Goal: Information Seeking & Learning: Find specific page/section

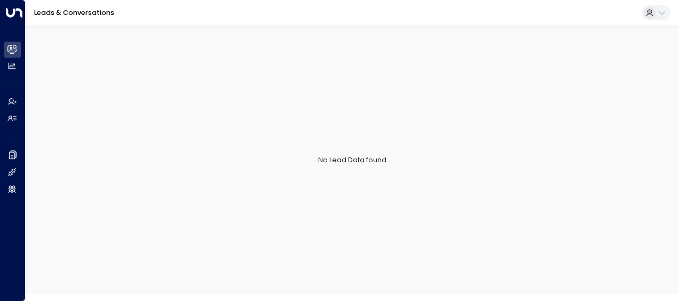
click at [61, 11] on link "Leads & Conversations" at bounding box center [74, 12] width 80 height 9
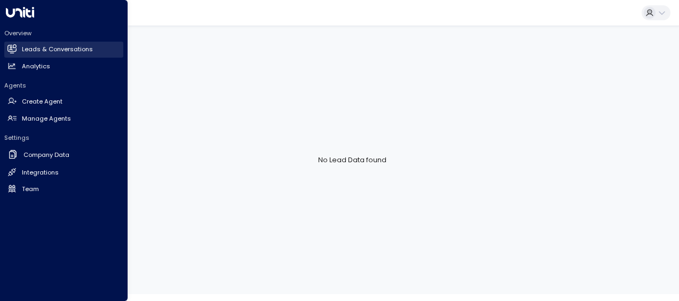
click at [19, 42] on link "Leads & Conversations Leads & Conversations" at bounding box center [63, 50] width 119 height 16
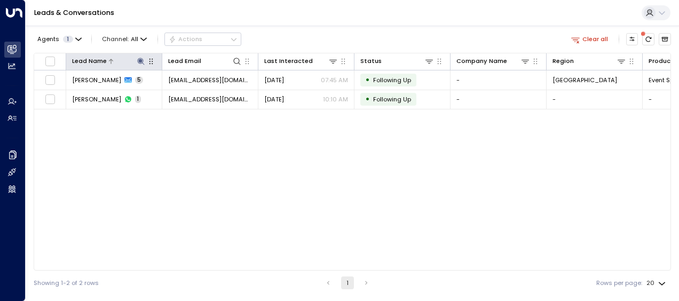
click at [141, 57] on button at bounding box center [140, 61] width 10 height 10
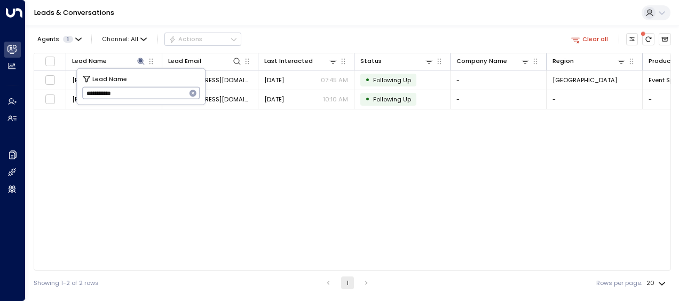
click at [192, 91] on icon "button" at bounding box center [192, 93] width 7 height 7
click at [174, 92] on input "text" at bounding box center [141, 93] width 118 height 18
type input "**********"
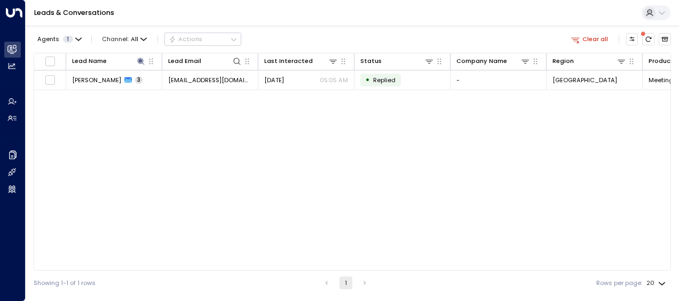
click at [269, 174] on div "Lead Name Lead Email Last Interacted Status Company Name Region Product # of pe…" at bounding box center [352, 162] width 637 height 218
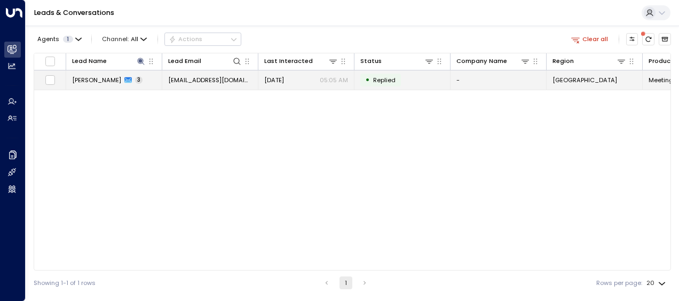
click at [209, 73] on td "[EMAIL_ADDRESS][DOMAIN_NAME]" at bounding box center [210, 79] width 96 height 19
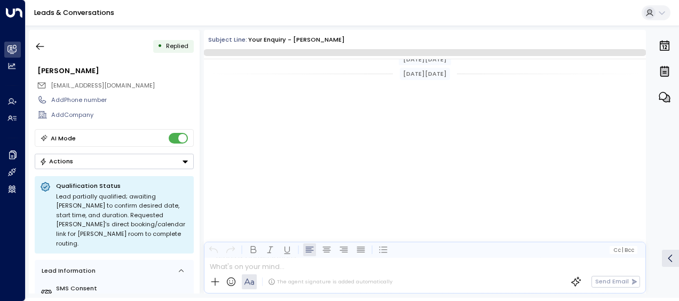
scroll to position [592, 0]
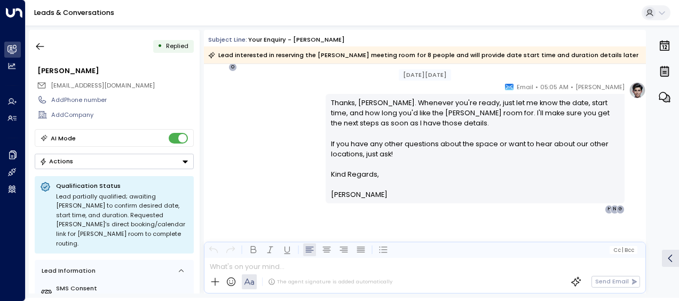
drag, startPoint x: 642, startPoint y: 231, endPoint x: 641, endPoint y: 211, distance: 19.8
click at [641, 211] on div "[PERSON_NAME] • 05:05 AM • Email Thanks, [PERSON_NAME]. Whenever you're ready, …" at bounding box center [425, 190] width 442 height 217
drag, startPoint x: 642, startPoint y: 235, endPoint x: 644, endPoint y: 225, distance: 10.3
click at [644, 225] on div "[DATE][DATE] [DATE][DATE] [PERSON_NAME] • 05:02 AM • Email Hi [PERSON_NAME], Th…" at bounding box center [425, 178] width 442 height 229
drag, startPoint x: 644, startPoint y: 225, endPoint x: 580, endPoint y: 170, distance: 84.4
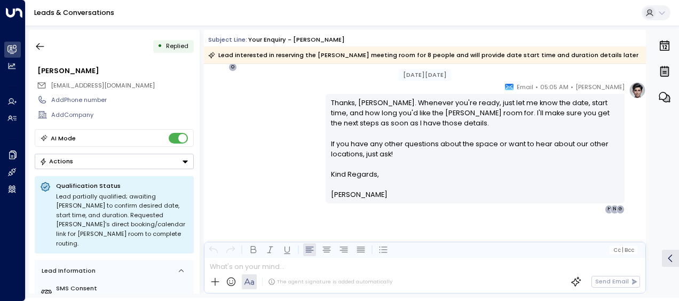
click at [580, 170] on p "Kind Regards," at bounding box center [475, 174] width 289 height 10
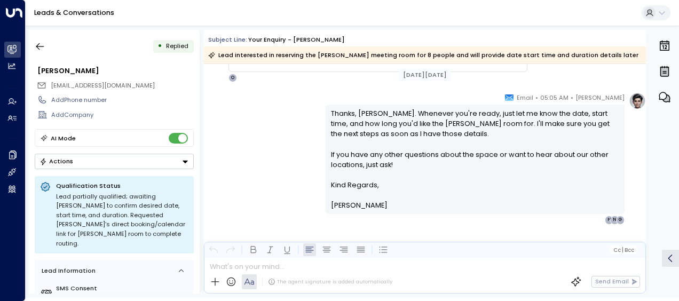
scroll to position [597, 0]
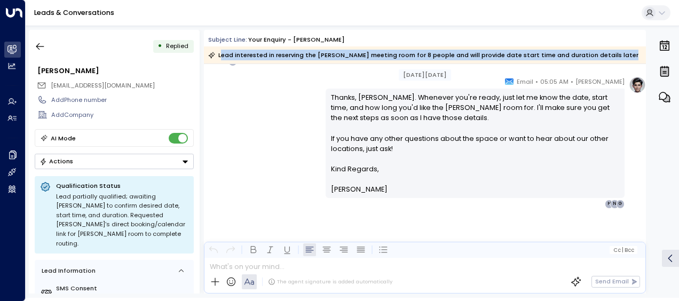
drag, startPoint x: 219, startPoint y: 54, endPoint x: 605, endPoint y: 55, distance: 385.7
click at [605, 55] on div "Lead interested in reserving the [PERSON_NAME] meeting room for 8 people and wi…" at bounding box center [423, 55] width 430 height 11
copy div "ead interested in reserving the [PERSON_NAME] meeting room for 8 people and wil…"
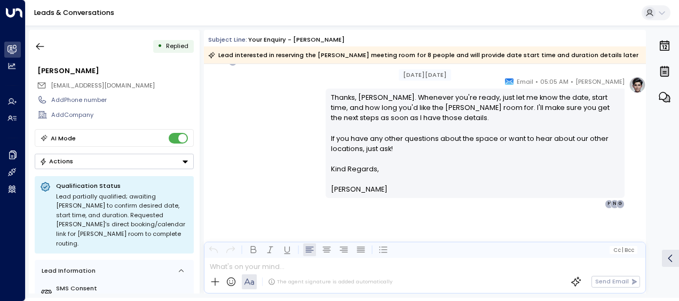
click at [83, 7] on div "Leads & Conversations" at bounding box center [352, 13] width 653 height 26
click at [81, 13] on link "Leads & Conversations" at bounding box center [74, 12] width 80 height 9
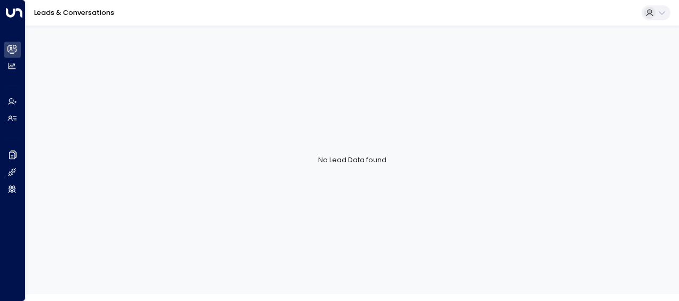
click at [81, 13] on link "Leads & Conversations" at bounding box center [74, 12] width 80 height 9
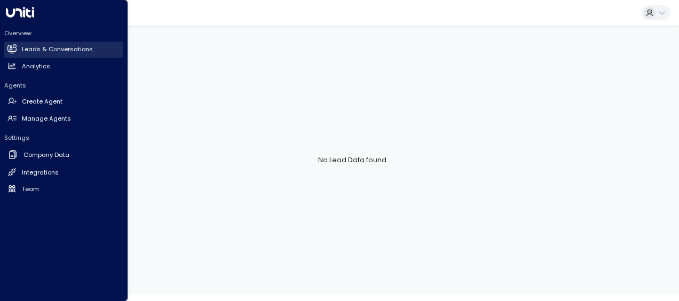
click at [19, 44] on link "Leads & Conversations Leads & Conversations" at bounding box center [63, 50] width 119 height 16
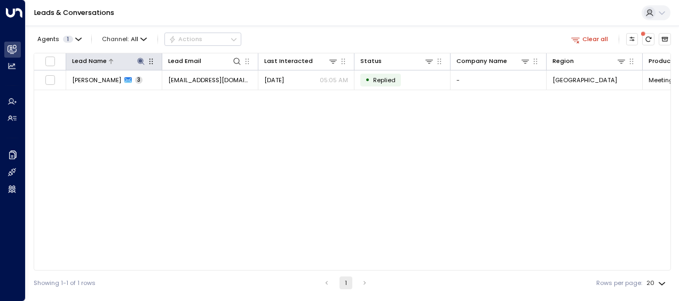
click at [142, 60] on icon at bounding box center [140, 61] width 7 height 7
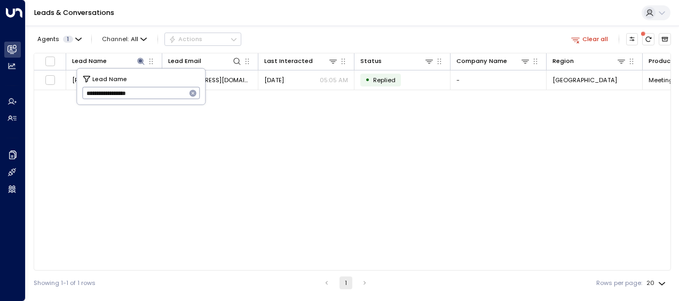
click at [191, 92] on icon "button" at bounding box center [192, 93] width 7 height 7
click at [163, 90] on input "text" at bounding box center [141, 93] width 118 height 18
type input "**********"
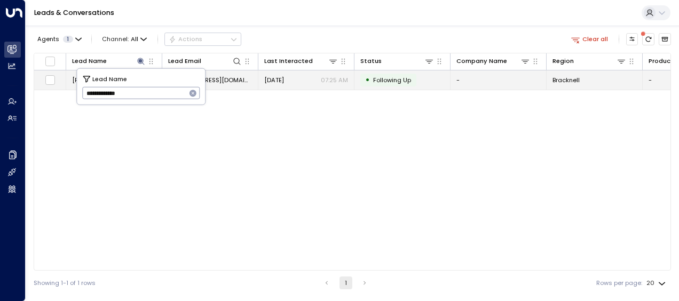
click at [284, 81] on span "[DATE]" at bounding box center [274, 80] width 20 height 9
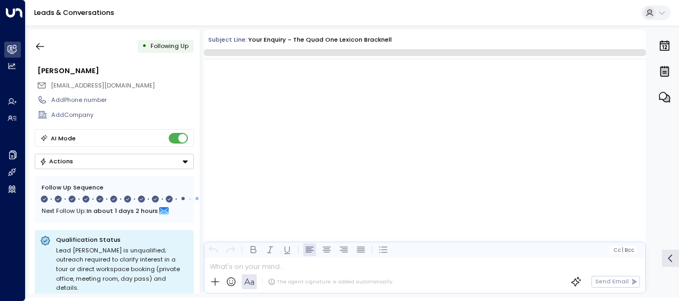
scroll to position [4413, 0]
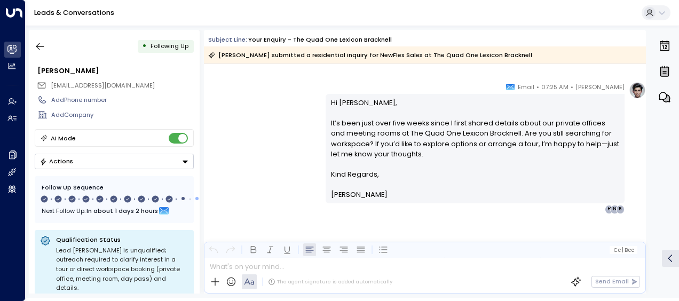
click at [99, 157] on button "Actions" at bounding box center [114, 161] width 159 height 15
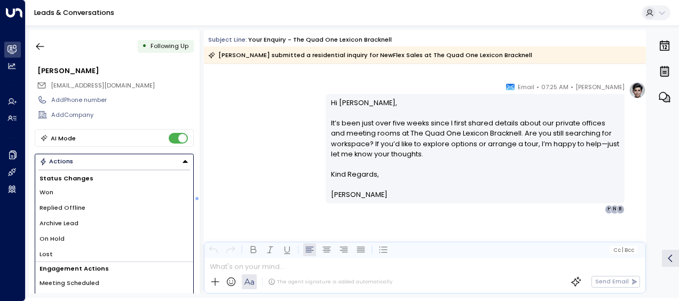
click at [92, 157] on button "Actions" at bounding box center [114, 161] width 159 height 15
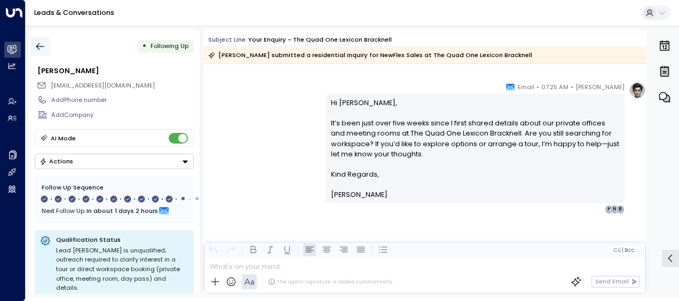
click at [38, 43] on icon "button" at bounding box center [40, 46] width 11 height 11
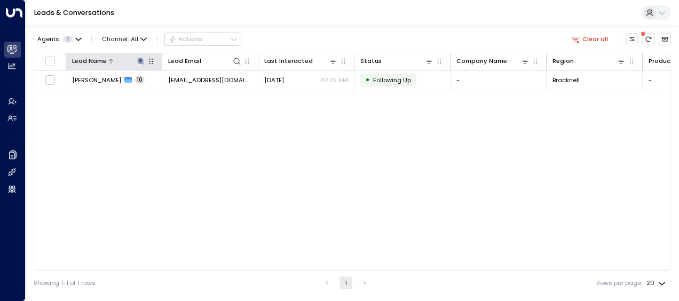
click at [141, 58] on icon at bounding box center [140, 61] width 7 height 7
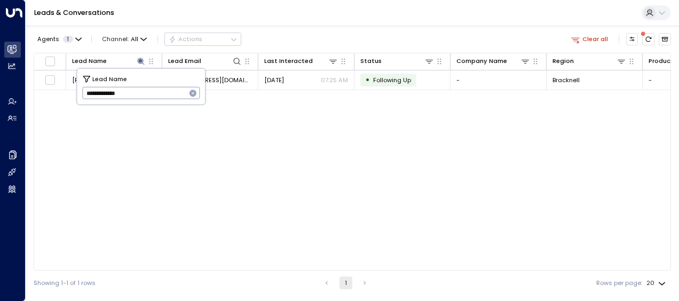
click at [194, 98] on button "button" at bounding box center [193, 93] width 14 height 14
click at [172, 96] on input "text" at bounding box center [141, 93] width 118 height 18
paste input "**********"
type input "**********"
click at [326, 103] on div "Lead Name Lead Email Last Interacted Status Company Name Region Product # of pe…" at bounding box center [352, 162] width 637 height 218
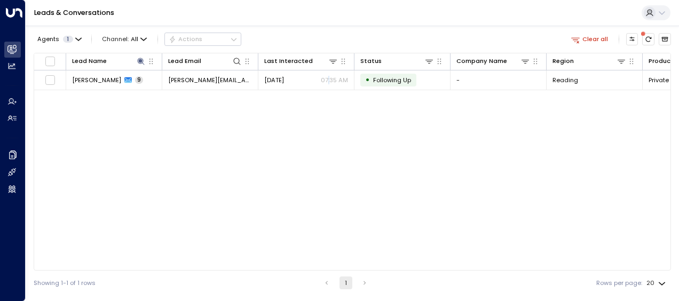
click at [326, 103] on div "Lead Name Lead Email Last Interacted Status Company Name Region Product # of pe…" at bounding box center [352, 162] width 637 height 218
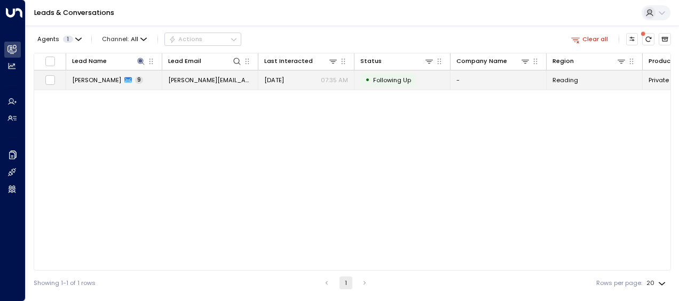
drag, startPoint x: 325, startPoint y: 102, endPoint x: 303, endPoint y: 80, distance: 31.3
click at [303, 80] on div "[DATE] 07:35 AM" at bounding box center [306, 80] width 84 height 9
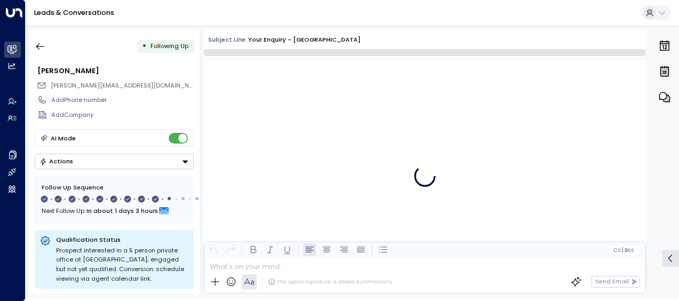
scroll to position [4085, 0]
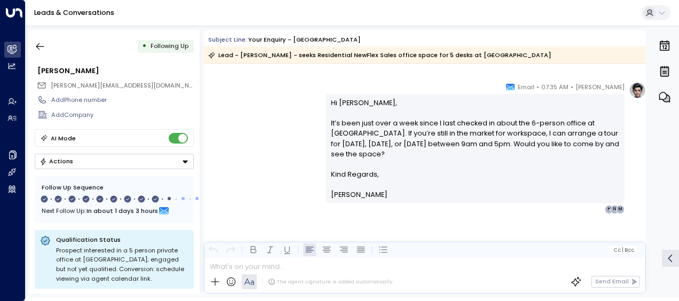
click at [639, 209] on div "[PERSON_NAME] • 07:35 AM • Email Hi [PERSON_NAME], It’s been just over a week s…" at bounding box center [485, 148] width 320 height 132
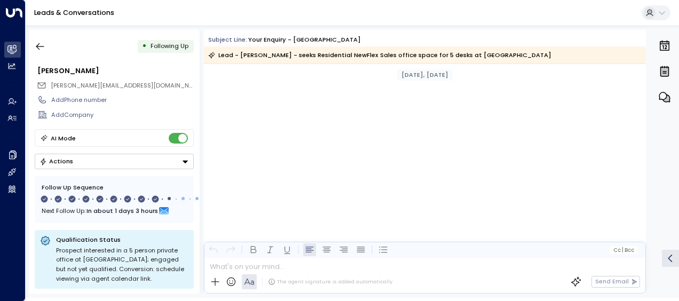
scroll to position [1855, 0]
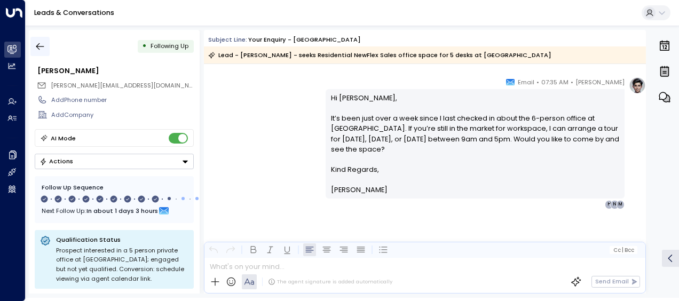
click at [38, 42] on icon "button" at bounding box center [40, 46] width 11 height 11
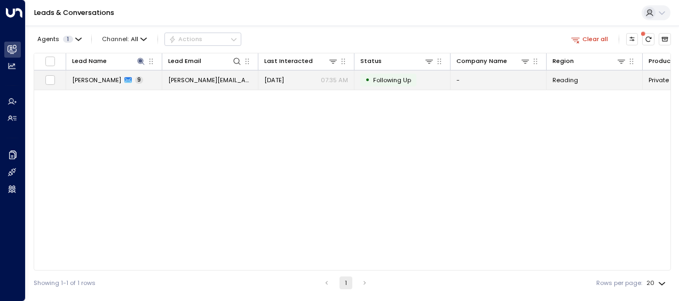
click at [224, 83] on span "[PERSON_NAME][EMAIL_ADDRESS][DOMAIN_NAME]" at bounding box center [210, 80] width 84 height 9
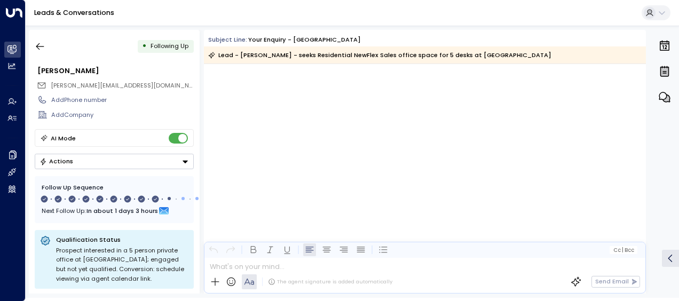
scroll to position [4090, 0]
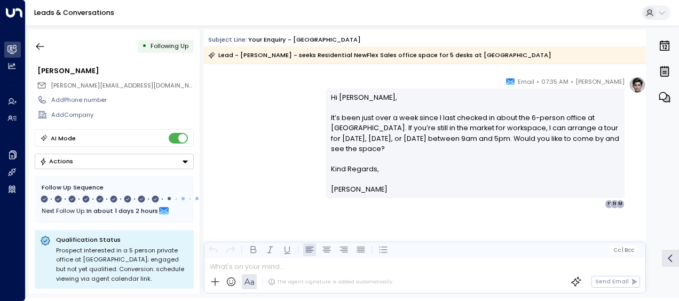
click at [62, 14] on link "Leads & Conversations" at bounding box center [74, 12] width 80 height 9
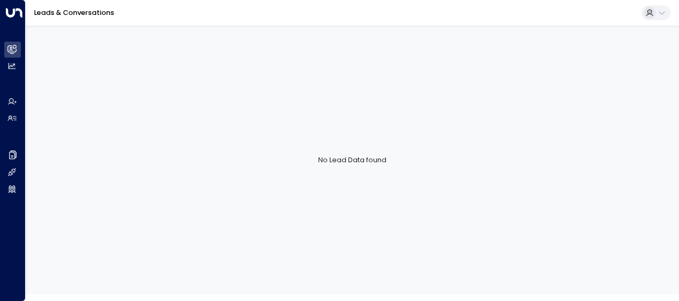
click at [87, 14] on link "Leads & Conversations" at bounding box center [74, 12] width 80 height 9
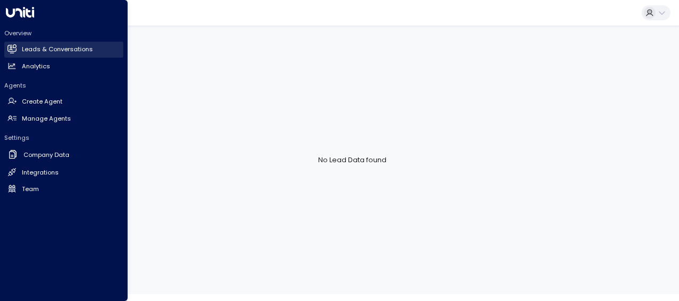
click at [21, 51] on link "Leads & Conversations Leads & Conversations" at bounding box center [63, 50] width 119 height 16
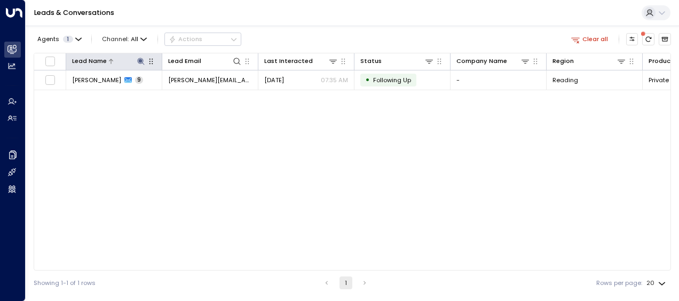
click at [141, 60] on icon at bounding box center [140, 61] width 7 height 7
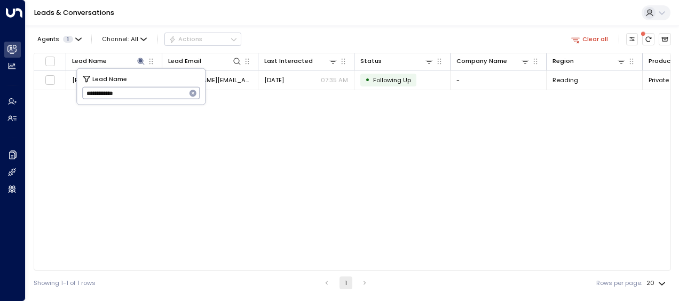
click at [193, 92] on icon "button" at bounding box center [192, 93] width 7 height 7
click at [172, 90] on input "text" at bounding box center [141, 93] width 118 height 18
type input "**********"
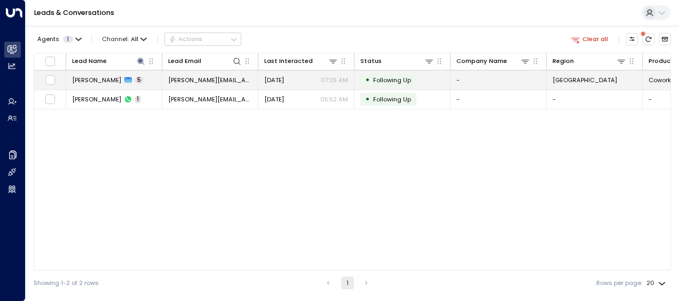
click at [284, 78] on span "[DATE]" at bounding box center [274, 80] width 20 height 9
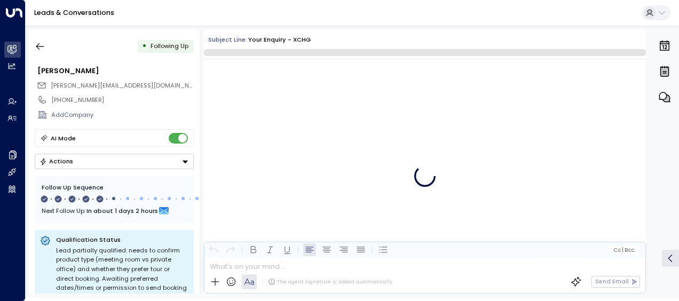
scroll to position [1618, 0]
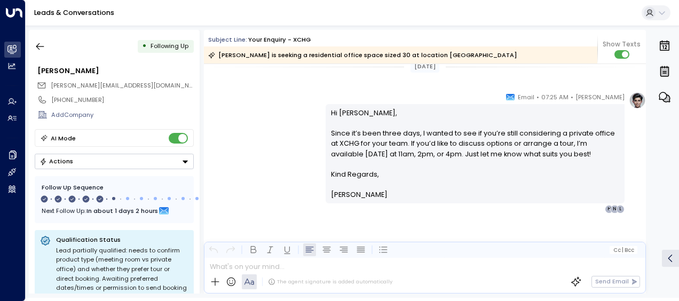
click at [568, 170] on p "Kind Regards," at bounding box center [475, 174] width 289 height 10
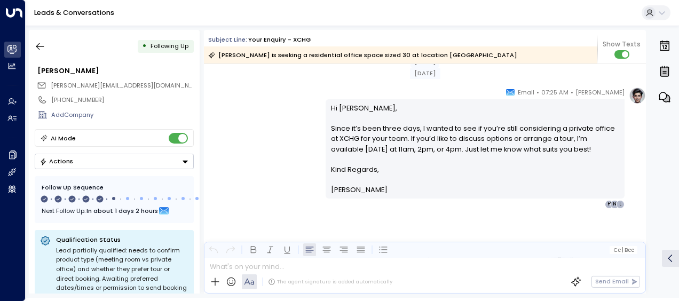
scroll to position [1051, 0]
click at [42, 41] on icon "button" at bounding box center [40, 46] width 11 height 11
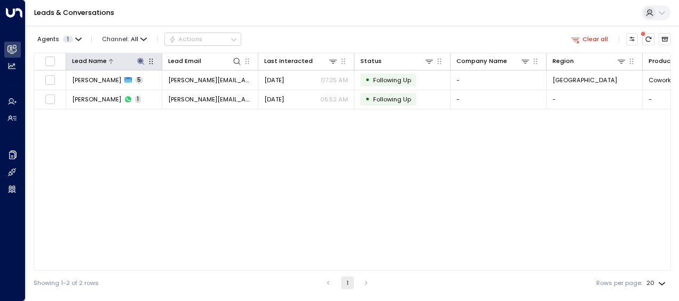
click at [143, 60] on icon at bounding box center [141, 61] width 9 height 9
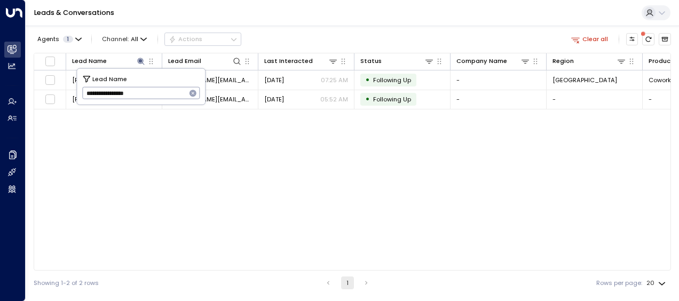
click at [190, 91] on icon "button" at bounding box center [192, 93] width 7 height 7
click at [176, 93] on input "text" at bounding box center [141, 93] width 118 height 18
paste input "**********"
type input "**********"
click at [230, 139] on div "Lead Name Lead Email Last Interacted Status Company Name Region Product # of pe…" at bounding box center [352, 162] width 637 height 218
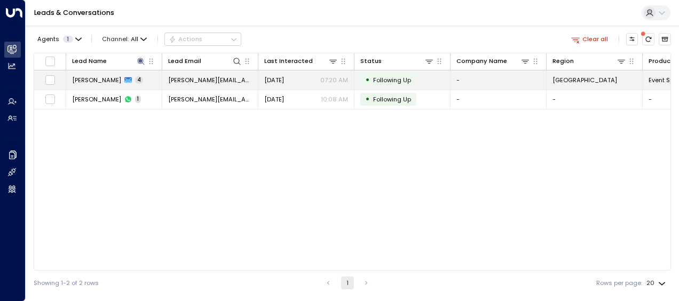
click at [309, 81] on div "[DATE] 07:20 AM" at bounding box center [306, 80] width 84 height 9
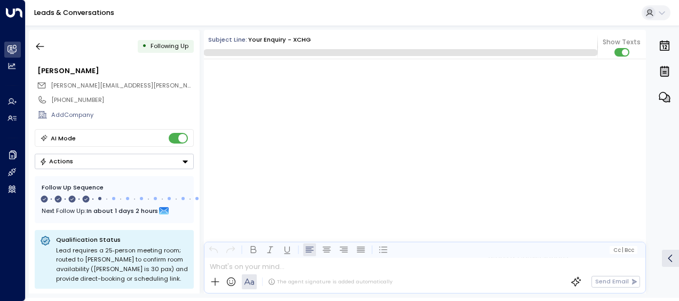
scroll to position [1320, 0]
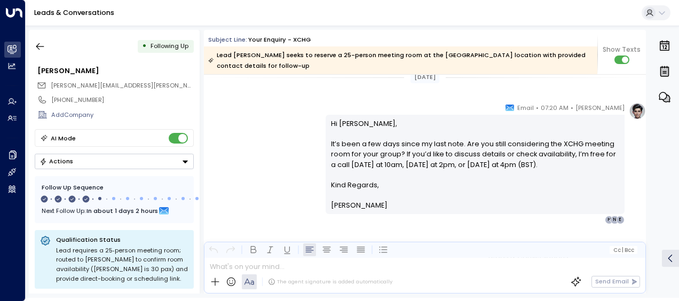
click at [607, 149] on p "Hi [PERSON_NAME], It’s been a few days since my last note. Are you still consid…" at bounding box center [475, 148] width 289 height 61
